Goal: Information Seeking & Learning: Learn about a topic

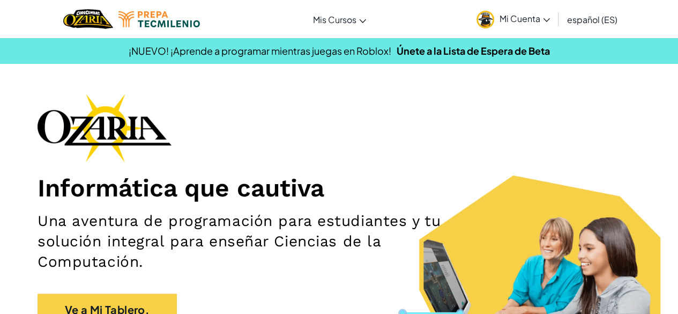
click at [526, 14] on span "Mi Cuenta" at bounding box center [524, 18] width 50 height 11
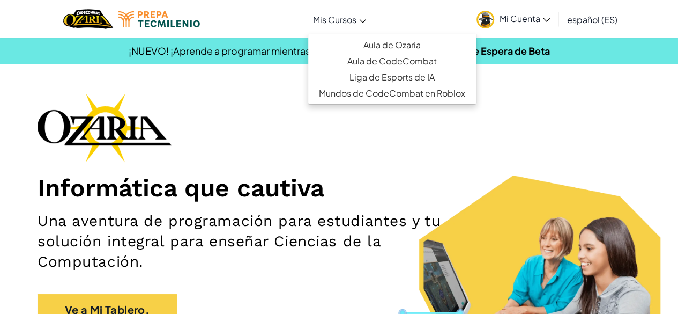
click at [327, 23] on span "Mis Cursos" at bounding box center [334, 19] width 43 height 11
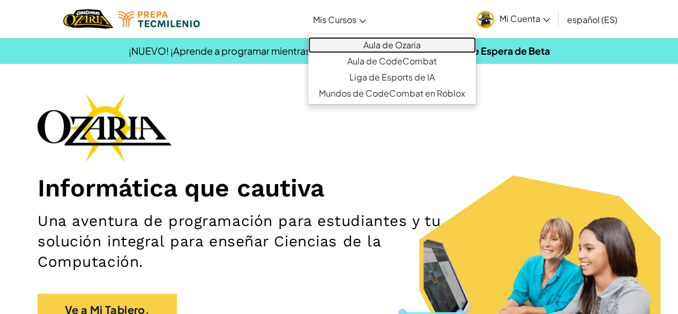
click at [375, 42] on link "Aula de Ozaria" at bounding box center [392, 45] width 168 height 16
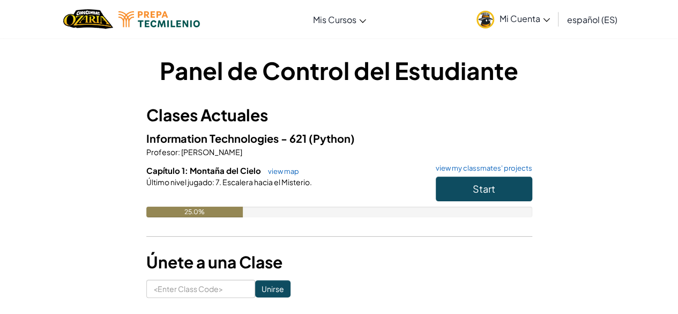
click at [471, 185] on button "Start" at bounding box center [484, 188] width 96 height 25
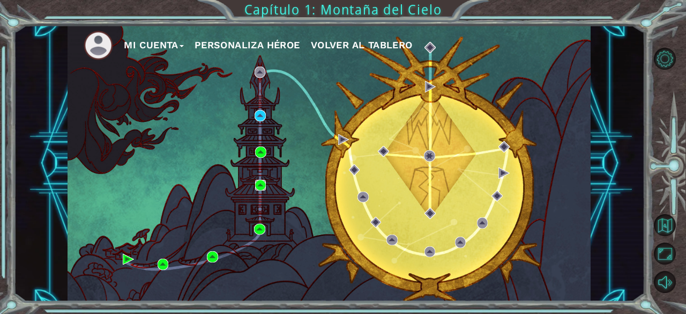
click at [255, 185] on img at bounding box center [260, 185] width 11 height 11
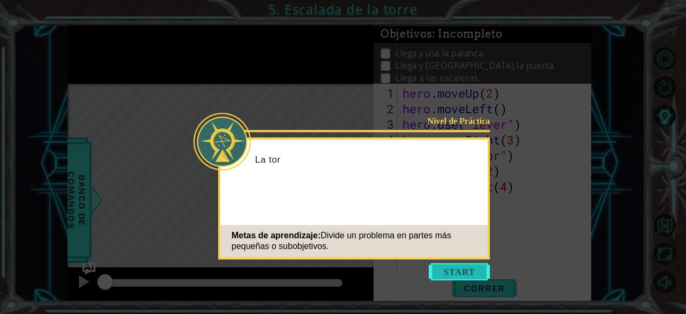
click at [464, 280] on button "Start" at bounding box center [459, 271] width 61 height 17
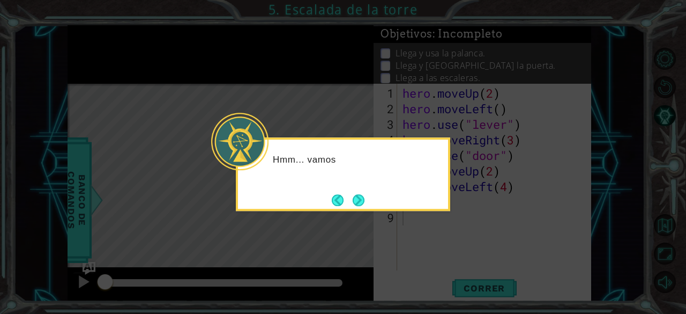
click at [489, 244] on icon at bounding box center [343, 157] width 686 height 314
click at [357, 206] on button "Next" at bounding box center [359, 200] width 12 height 12
